Goal: Communication & Community: Share content

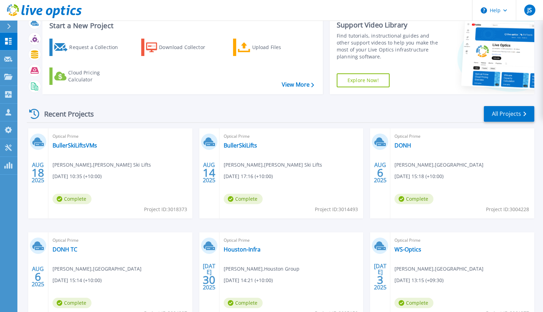
scroll to position [35, 0]
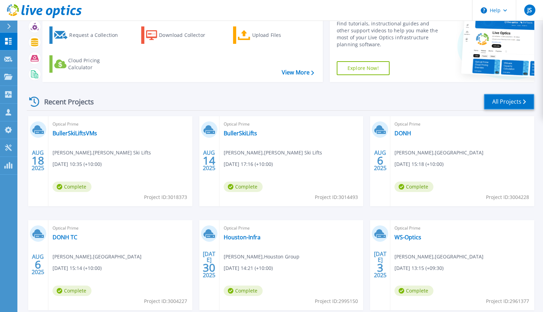
click at [503, 101] on link "All Projects" at bounding box center [509, 102] width 50 height 16
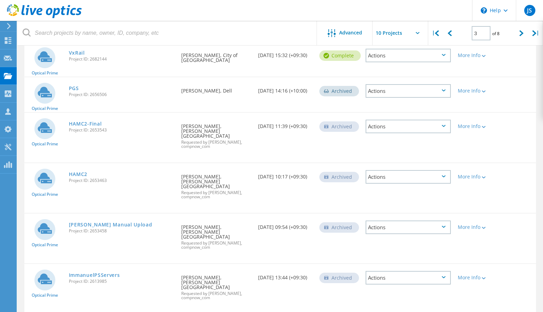
scroll to position [269, 0]
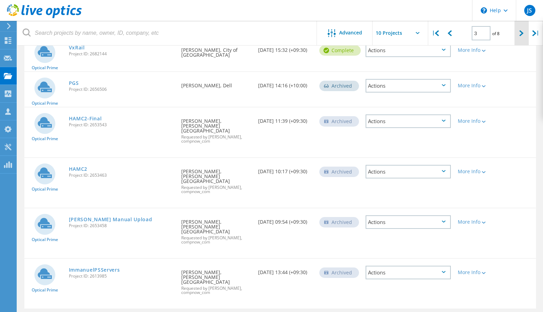
click at [526, 37] on div at bounding box center [522, 33] width 14 height 25
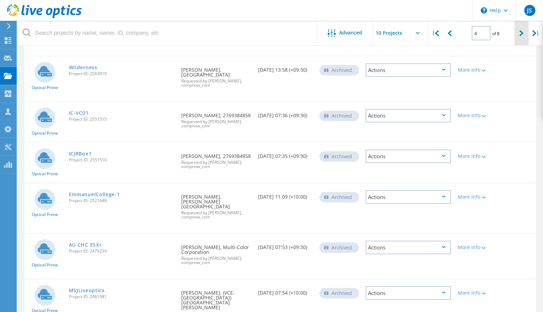
click at [526, 37] on div at bounding box center [522, 33] width 14 height 25
type input "5"
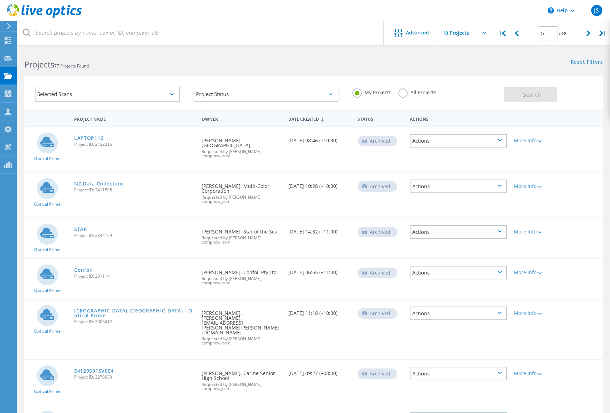
scroll to position [0, 0]
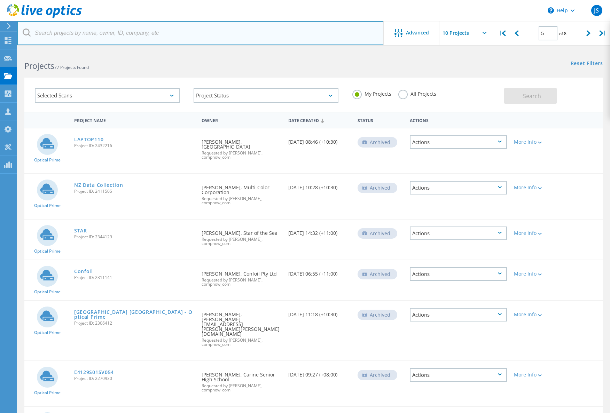
click at [167, 35] on input "text" at bounding box center [200, 33] width 366 height 24
type input "Ligeti"
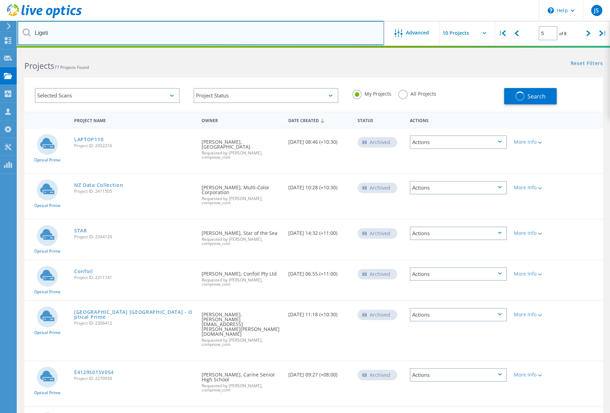
type input "1"
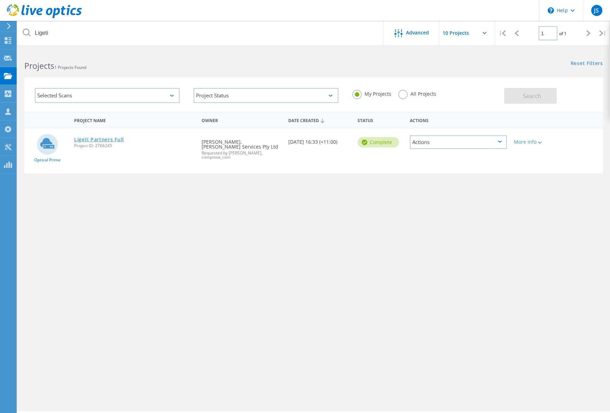
click at [96, 140] on link "Ligeti Partners Full" at bounding box center [99, 139] width 50 height 5
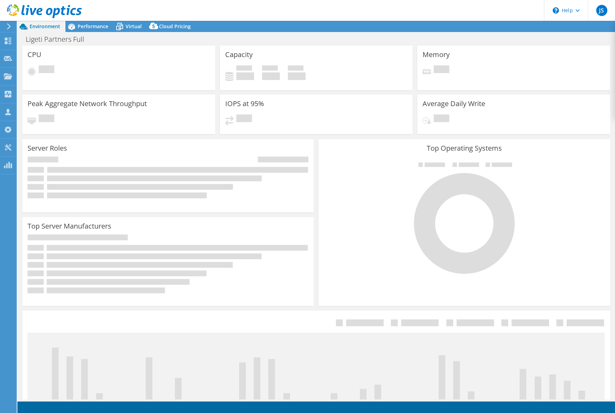
select select "USD"
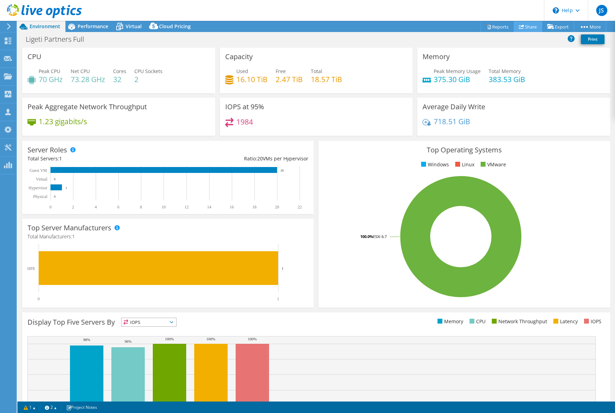
click at [514, 27] on link "Share" at bounding box center [528, 26] width 29 height 11
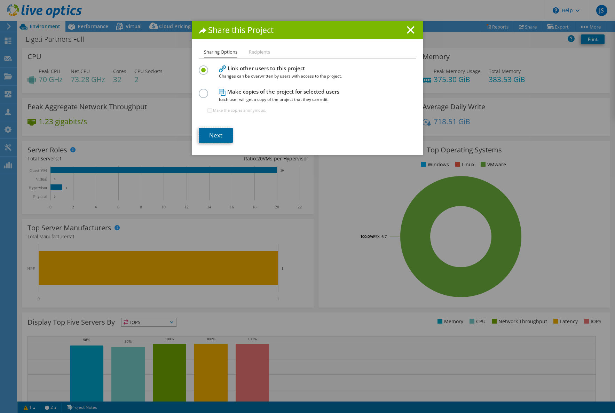
click at [213, 133] on link "Next" at bounding box center [216, 135] width 34 height 15
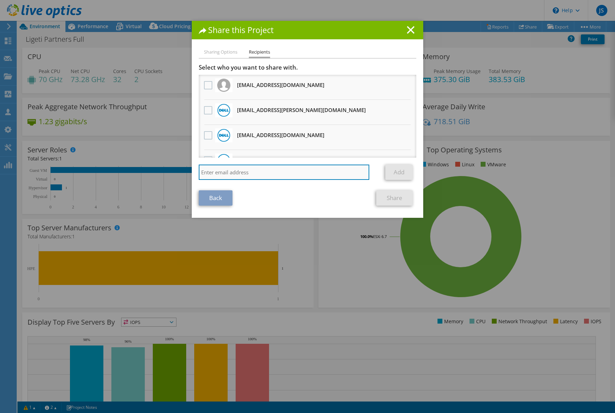
click at [233, 173] on input "search" at bounding box center [284, 172] width 171 height 15
paste input "ben.payne@compnow.com.au"
type input "ben.payne@compnow.com.au"
click at [395, 173] on link "Add" at bounding box center [398, 172] width 27 height 15
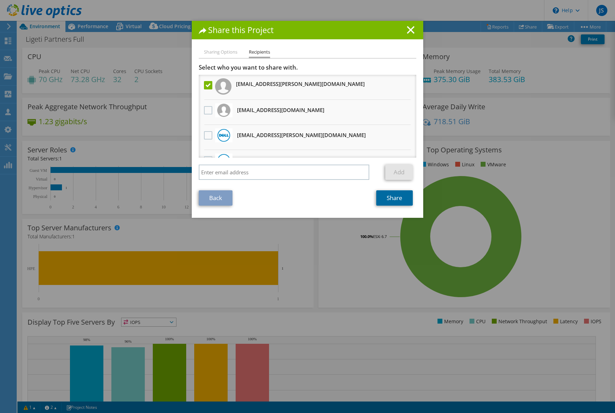
click at [398, 200] on link "Share" at bounding box center [394, 197] width 37 height 15
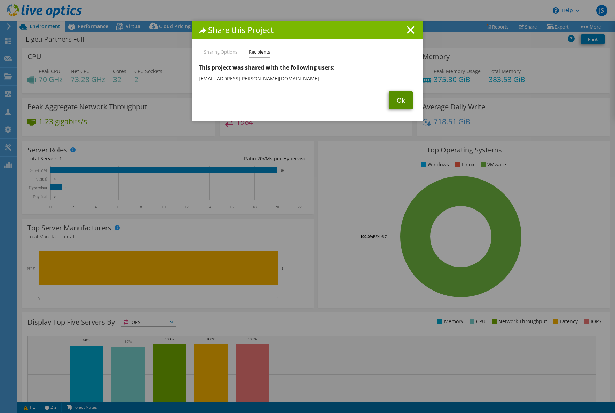
click at [399, 97] on link "Ok" at bounding box center [401, 100] width 24 height 18
